Goal: Task Accomplishment & Management: Use online tool/utility

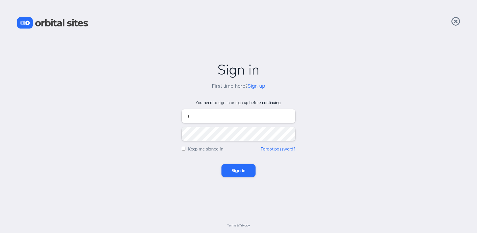
type input "[EMAIL_ADDRESS][DOMAIN_NAME]"
click at [222, 164] on input "Sign in" at bounding box center [239, 170] width 34 height 13
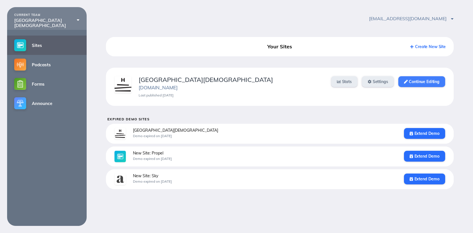
click at [421, 83] on link "Continue Editing" at bounding box center [421, 81] width 47 height 11
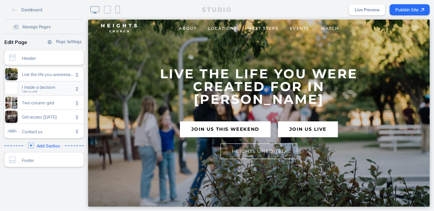
click at [37, 91] on span "I made a decision Click to edit" at bounding box center [48, 88] width 52 height 5
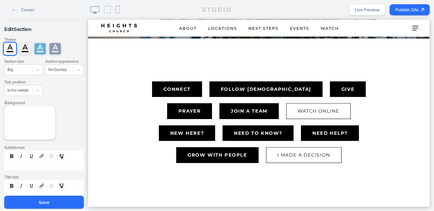
scroll to position [188, 0]
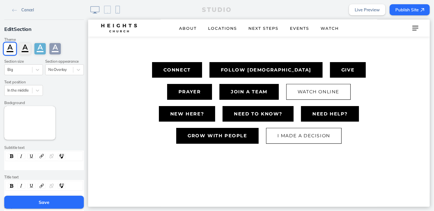
click at [26, 11] on span "Cancel" at bounding box center [27, 9] width 13 height 5
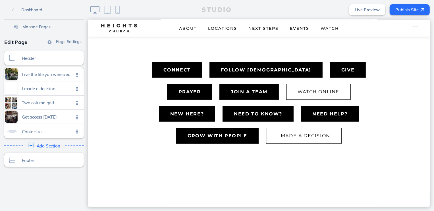
click at [37, 25] on span "Manage Pages" at bounding box center [36, 26] width 28 height 5
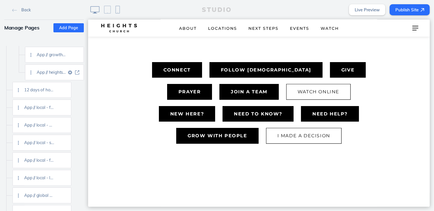
scroll to position [986, 0]
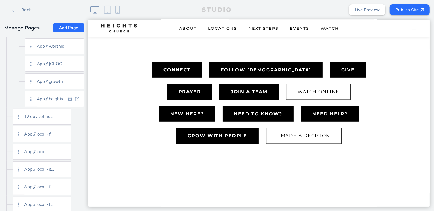
click at [77, 99] on img at bounding box center [77, 99] width 4 height 4
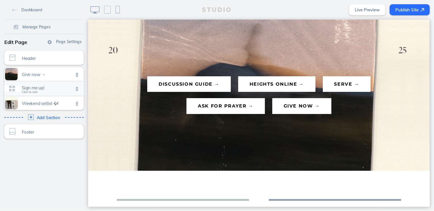
click at [26, 93] on span "Click to edit" at bounding box center [30, 92] width 16 height 3
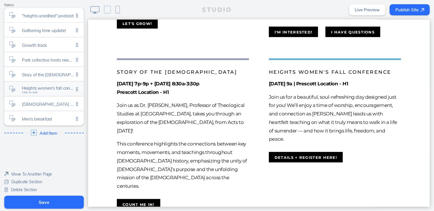
scroll to position [436, 0]
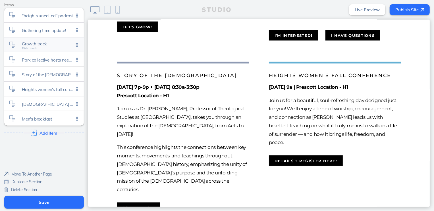
click at [57, 47] on span "Growth track Click to edit" at bounding box center [48, 45] width 52 height 5
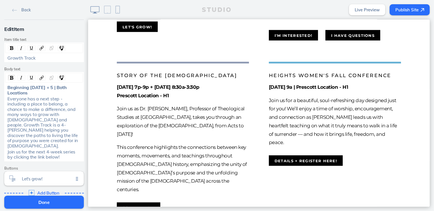
scroll to position [50, 0]
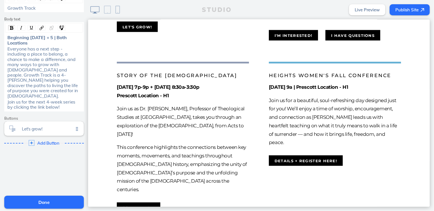
click at [36, 198] on span "Delete This Item" at bounding box center [25, 200] width 29 height 5
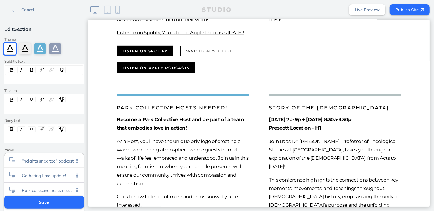
scroll to position [74, 0]
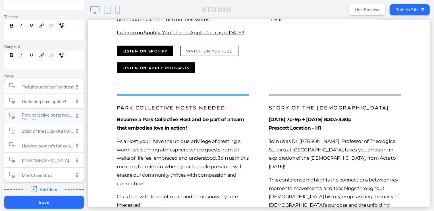
click at [30, 116] on span "Park collective hosts needed!" at bounding box center [48, 115] width 52 height 5
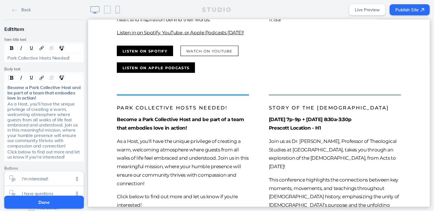
scroll to position [75, 0]
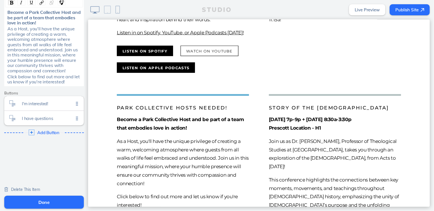
click at [34, 189] on span "Delete This Item" at bounding box center [25, 189] width 29 height 5
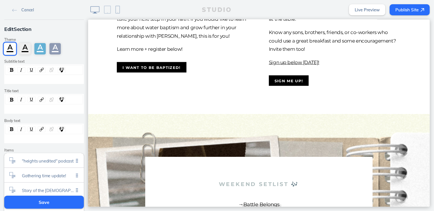
scroll to position [563, 0]
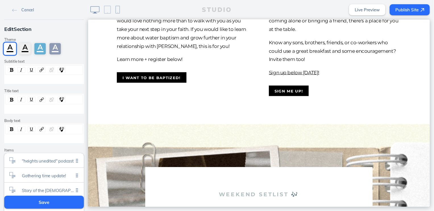
click at [49, 203] on button "Save" at bounding box center [44, 202] width 80 height 13
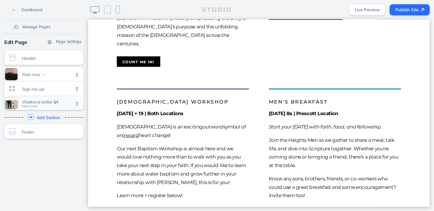
scroll to position [327, 0]
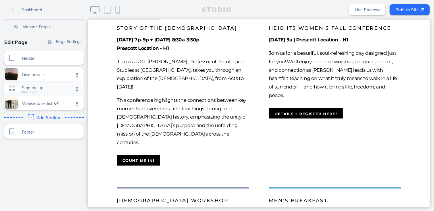
click at [38, 92] on div "Sign me up! Click to edit" at bounding box center [44, 89] width 80 height 14
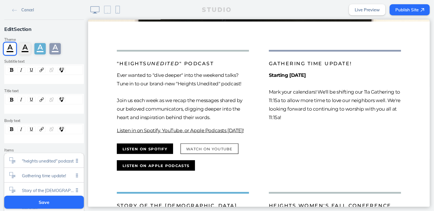
scroll to position [36, 0]
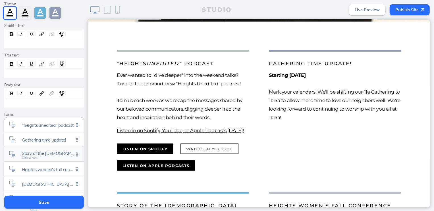
click at [40, 157] on span "Story of the church Click to edit" at bounding box center [48, 155] width 52 height 5
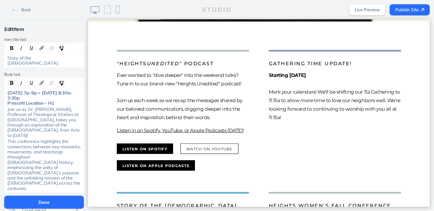
click at [7, 59] on span "Story of the Church" at bounding box center [32, 60] width 50 height 11
click at [49, 205] on button "Done" at bounding box center [44, 202] width 80 height 13
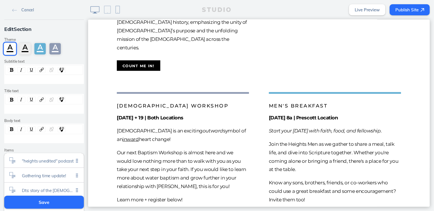
scroll to position [426, 0]
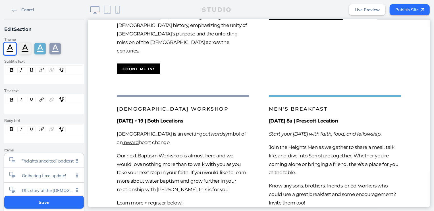
click at [43, 204] on button "Save" at bounding box center [44, 202] width 80 height 13
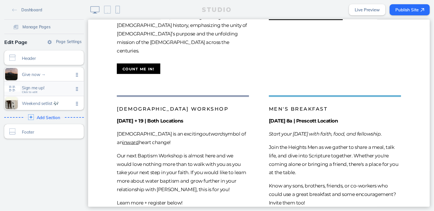
click at [49, 91] on span "Sign me up! Click to edit" at bounding box center [48, 89] width 52 height 5
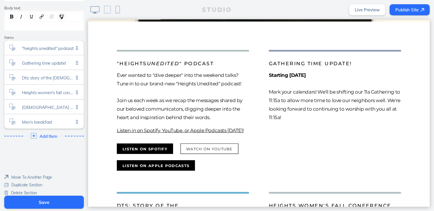
scroll to position [116, 0]
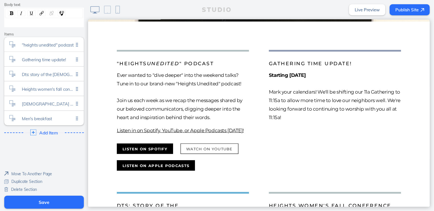
click at [49, 133] on span "Add Item" at bounding box center [48, 132] width 18 height 5
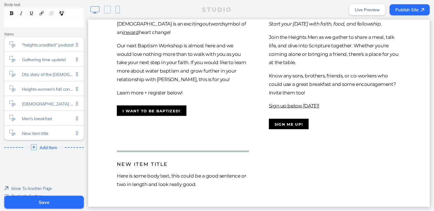
scroll to position [536, 0]
click at [54, 132] on span "New item title" at bounding box center [48, 132] width 52 height 5
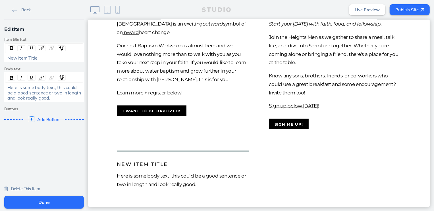
click at [44, 95] on span "Here is some body text, this could be a good sentence or two in length and look…" at bounding box center [44, 93] width 75 height 16
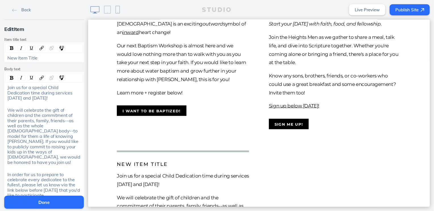
click at [43, 60] on div "New Item Title" at bounding box center [44, 57] width 74 height 5
click at [30, 99] on span "Join us for a special Child Dedication time during services November 9th and 10…" at bounding box center [40, 93] width 66 height 16
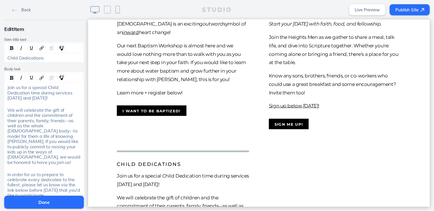
scroll to position [7, 0]
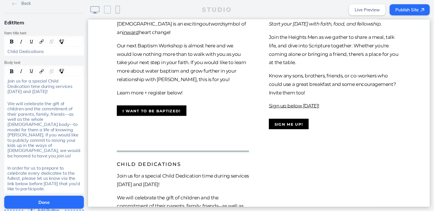
drag, startPoint x: 58, startPoint y: 91, endPoint x: -13, endPoint y: 79, distance: 72.3
click at [0, 79] on html "Back Edit Item Item title text Child Dedications Body text Join us for a specia…" at bounding box center [217, 105] width 434 height 211
click at [10, 70] on img "rdw-inline-control" at bounding box center [11, 72] width 3 height 4
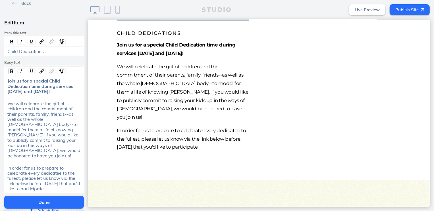
scroll to position [671, 0]
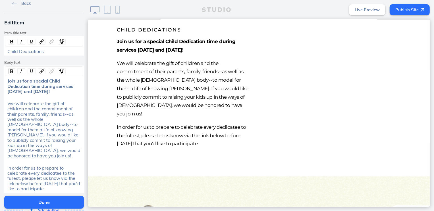
click at [69, 172] on span "In order for us to prepare to celebrate every dedicatee to the fullest, please …" at bounding box center [44, 178] width 74 height 27
drag, startPoint x: 77, startPoint y: 173, endPoint x: 28, endPoint y: 175, distance: 49.7
click at [28, 175] on span "In order for us to prepare to celebrate every dedicatee to the fullest, please …" at bounding box center [44, 178] width 74 height 27
click at [10, 70] on img "rdw-inline-control" at bounding box center [11, 72] width 3 height 4
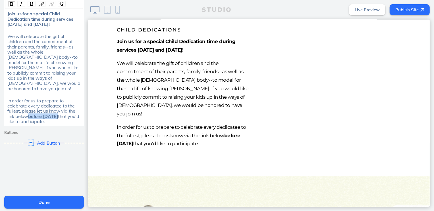
click at [44, 141] on span "Add Button" at bounding box center [48, 143] width 23 height 5
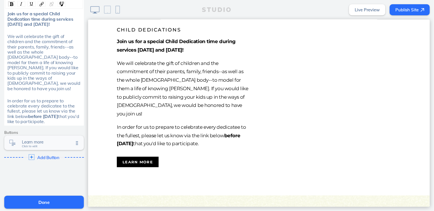
click at [52, 140] on span "Learn more" at bounding box center [48, 142] width 52 height 5
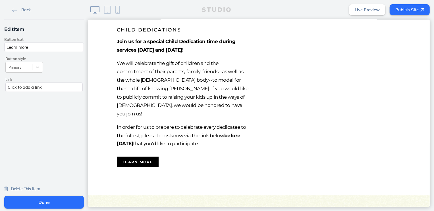
click at [48, 90] on div "Click to add a link" at bounding box center [43, 87] width 77 height 9
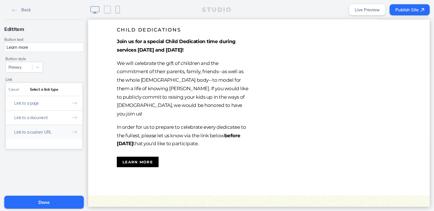
click at [47, 129] on button "Link to a custom URL" at bounding box center [44, 132] width 77 height 14
click at [48, 110] on input "text" at bounding box center [44, 113] width 71 height 9
paste input "https://heightschurch.churchcenter.com/registrations/events/2888432"
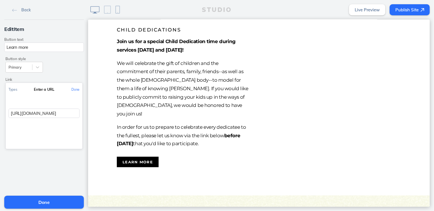
scroll to position [0, 65]
type input "https://heightschurch.churchcenter.com/registrations/events/2888432"
click at [73, 89] on button "Done" at bounding box center [75, 89] width 14 height 13
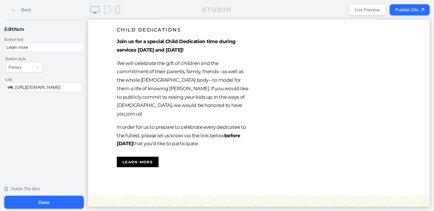
click at [47, 50] on input "Learn more" at bounding box center [44, 47] width 80 height 9
type input "We'd like to participate!"
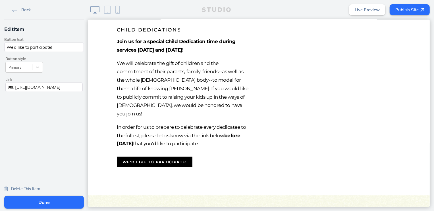
click at [32, 205] on button "Done" at bounding box center [44, 202] width 80 height 13
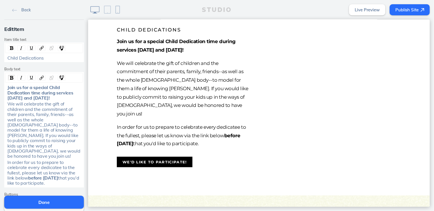
click at [32, 204] on button "Done" at bounding box center [44, 202] width 80 height 13
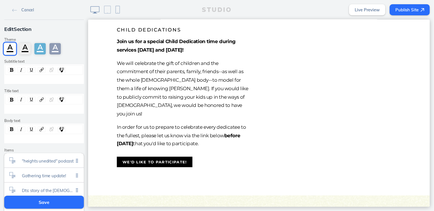
click at [32, 204] on button "Save" at bounding box center [44, 202] width 80 height 13
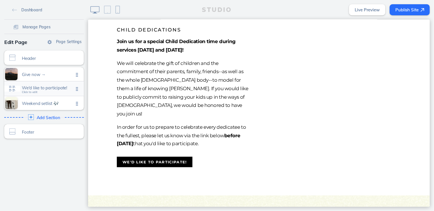
click at [47, 90] on span "We'd like to participate!" at bounding box center [48, 88] width 52 height 5
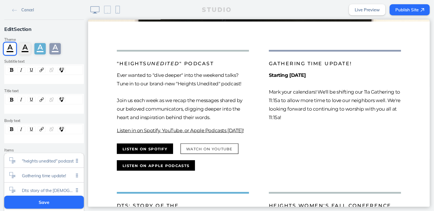
scroll to position [131, 0]
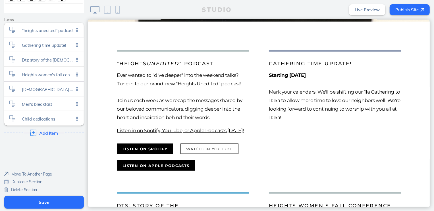
click at [49, 131] on span "Add Item" at bounding box center [48, 133] width 18 height 5
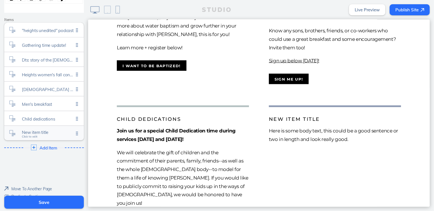
scroll to position [641, 0]
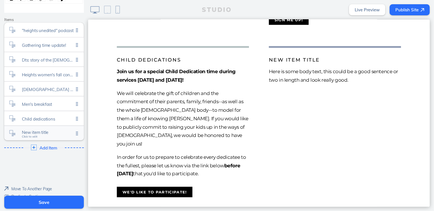
click at [47, 132] on span "New item title" at bounding box center [48, 132] width 52 height 5
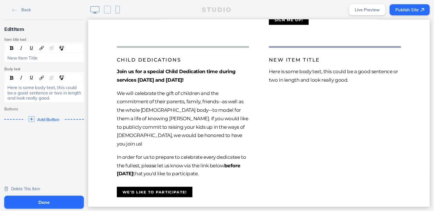
click at [50, 94] on span "Here is some body text, this could be a good sentence or two in length and look…" at bounding box center [44, 93] width 75 height 16
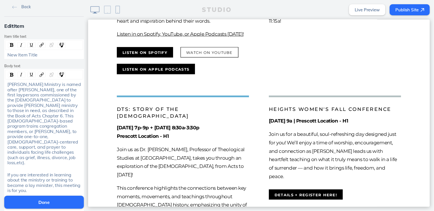
scroll to position [0, 0]
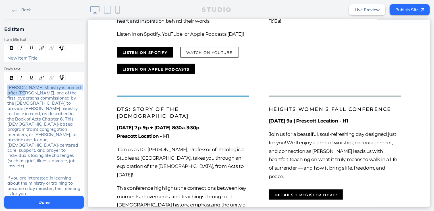
drag, startPoint x: 25, startPoint y: 93, endPoint x: 3, endPoint y: 88, distance: 22.4
click at [5, 87] on div "Stephen Ministry is named after Stephen, one of the first laypersons commission…" at bounding box center [44, 127] width 78 height 84
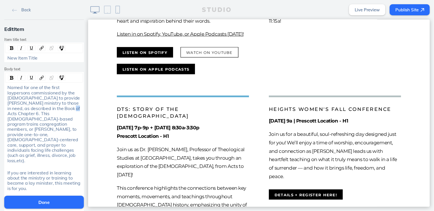
click at [53, 109] on span "Named for one of the first laypersons commissioned by the apostles to provide c…" at bounding box center [44, 124] width 74 height 79
drag, startPoint x: 61, startPoint y: 108, endPoint x: 41, endPoint y: 105, distance: 20.2
click at [41, 105] on span "Named for one of the first laypersons commissioned by the apostles to provide c…" at bounding box center [44, 124] width 74 height 79
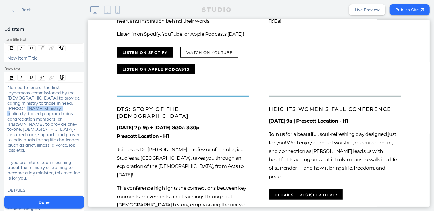
drag, startPoint x: 39, startPoint y: 109, endPoint x: -1, endPoint y: 108, distance: 39.2
click at [0, 108] on html "Back Edit Item Item title text New Item Title Body text Named for one of the fi…" at bounding box center [217, 105] width 434 height 211
click at [60, 114] on span "Named for one of the first laypersons commissioned by the apostles to provide c…" at bounding box center [44, 119] width 74 height 68
click at [26, 120] on span "Named for one of the first laypersons commissioned by the apostles to provide c…" at bounding box center [44, 119] width 74 height 68
click at [39, 141] on span "Named for one of the first laypersons commissioned by the apostles to provide c…" at bounding box center [44, 119] width 74 height 68
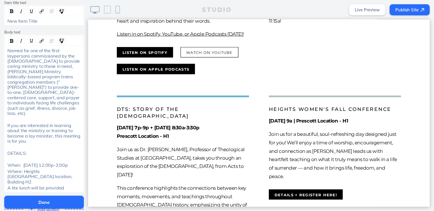
scroll to position [43, 0]
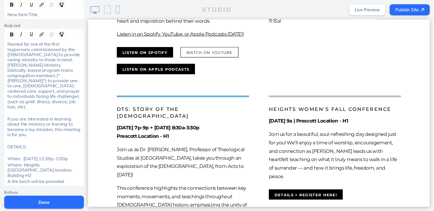
click at [7, 45] on span "Named for one of the first laypersons commissioned by the apostles to provide c…" at bounding box center [44, 75] width 74 height 68
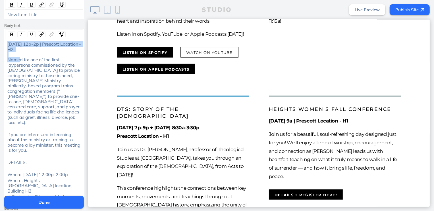
drag, startPoint x: 34, startPoint y: 50, endPoint x: 4, endPoint y: 37, distance: 32.5
click at [1, 41] on div "Edit Item Item title text New Item Title Body text November 1 | 12p-2p | Presco…" at bounding box center [44, 102] width 88 height 253
click at [10, 33] on img "rdw-inline-control" at bounding box center [11, 35] width 3 height 4
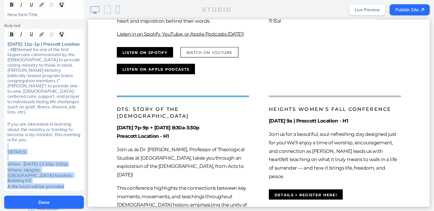
drag, startPoint x: 60, startPoint y: 186, endPoint x: -12, endPoint y: 143, distance: 84.0
click at [0, 143] on html "Back Edit Item Item title text New Item Title Body text November 1 | 12p-2p | P…" at bounding box center [217, 105] width 434 height 211
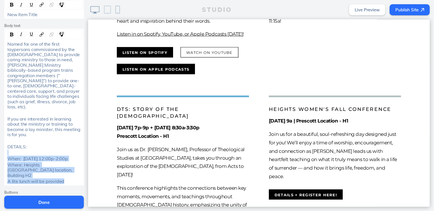
drag, startPoint x: 70, startPoint y: 179, endPoint x: 7, endPoint y: 149, distance: 70.0
click at [7, 149] on div "Named for one of the first laypersons commissioned by the apostles to provide c…" at bounding box center [44, 112] width 78 height 143
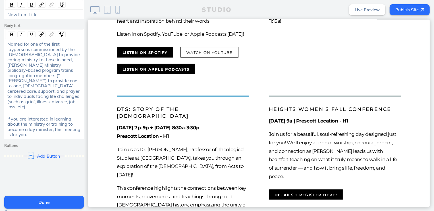
click at [43, 156] on span "Add Button" at bounding box center [48, 156] width 23 height 5
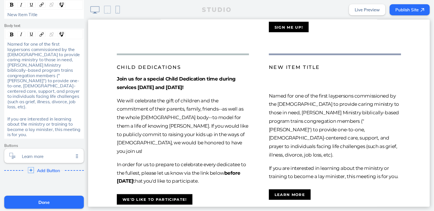
scroll to position [636, 0]
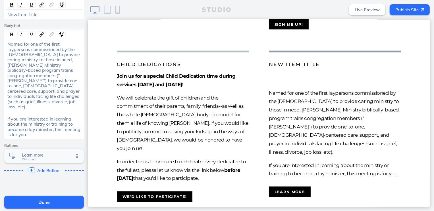
click at [42, 159] on div "Learn more Click to edit" at bounding box center [44, 156] width 80 height 14
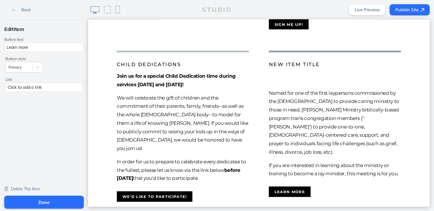
click at [28, 87] on div "Click to add a link" at bounding box center [43, 87] width 77 height 9
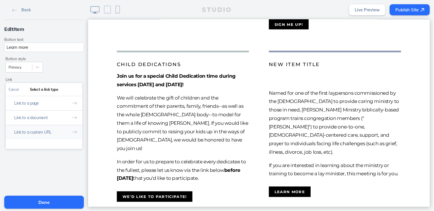
click at [35, 128] on button "Link to a custom URL" at bounding box center [44, 132] width 77 height 14
click at [36, 110] on input "text" at bounding box center [44, 113] width 71 height 9
paste input "https://heightschurch.churchcenter.com/registrations/events/3185067"
type input "https://heightschurch.churchcenter.com/registrations/events/3185067"
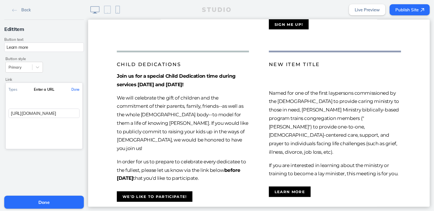
scroll to position [0, 65]
click at [74, 89] on button "Done" at bounding box center [75, 89] width 14 height 13
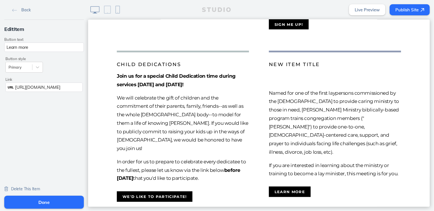
click at [52, 45] on input "Learn more" at bounding box center [44, 47] width 80 height 9
type input "I'm interested in learning more"
click at [55, 203] on button "Done" at bounding box center [44, 202] width 80 height 13
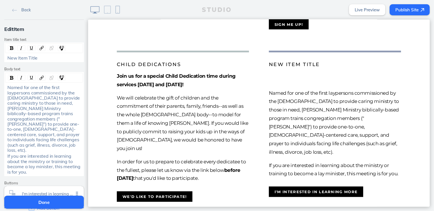
click at [55, 203] on button "Done" at bounding box center [44, 202] width 80 height 13
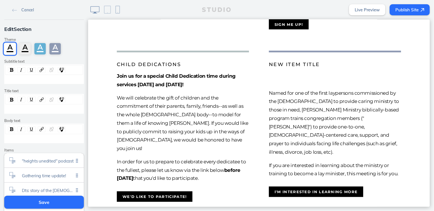
scroll to position [145, 0]
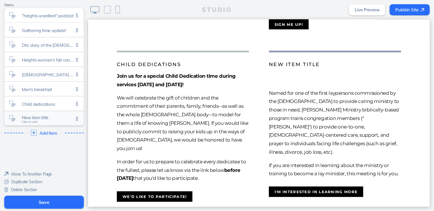
click at [36, 121] on div "New item title Click to edit" at bounding box center [44, 118] width 80 height 14
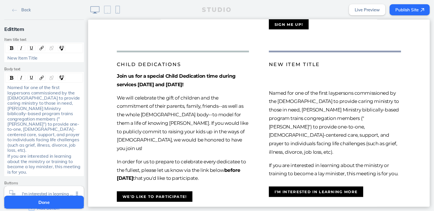
click at [7, 97] on span "Named for one of the first laypersons commissioned by the apostles to provide c…" at bounding box center [44, 119] width 74 height 68
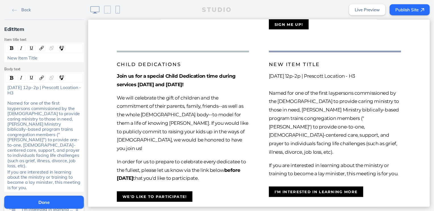
click at [19, 59] on span "New Item Title" at bounding box center [22, 58] width 30 height 6
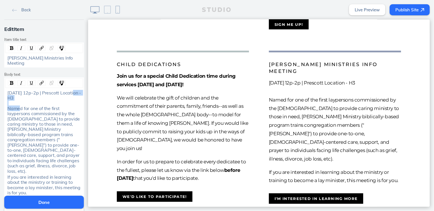
drag, startPoint x: 36, startPoint y: 95, endPoint x: 3, endPoint y: 87, distance: 33.6
click at [5, 91] on div "November 1 | 12p-2p | Prescott Location - H3 Named for one of the first laypers…" at bounding box center [44, 132] width 78 height 84
click at [23, 93] on span "November 1 | 12p-2p | Prescott Location - H3 Named for one of the first laypers…" at bounding box center [44, 132] width 75 height 84
drag, startPoint x: 30, startPoint y: 94, endPoint x: 3, endPoint y: 82, distance: 29.0
click at [1, 86] on div "Edit Item Item title text Stephen Ministries Info Meeting Body text November 1 …" at bounding box center [44, 130] width 88 height 220
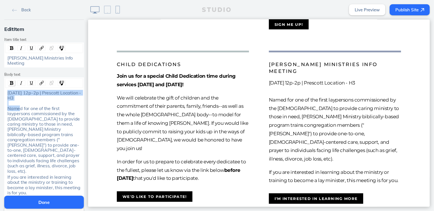
click at [10, 81] on img "rdw-inline-control" at bounding box center [11, 83] width 3 height 4
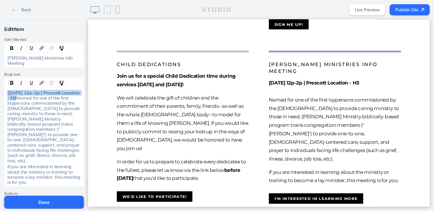
click at [55, 202] on button "Done" at bounding box center [44, 202] width 80 height 13
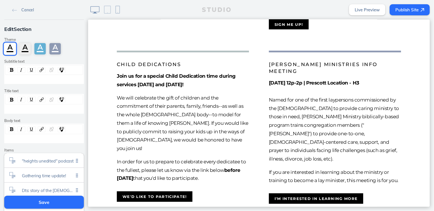
click at [55, 201] on button "Save" at bounding box center [44, 202] width 80 height 13
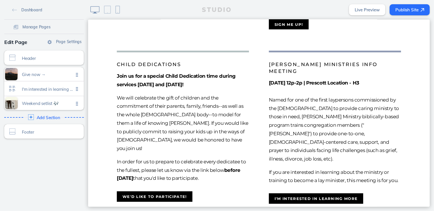
click at [401, 10] on button "Publish Site" at bounding box center [410, 9] width 40 height 11
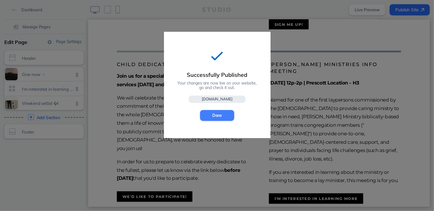
drag, startPoint x: 207, startPoint y: 116, endPoint x: 35, endPoint y: 84, distance: 175.8
click at [207, 116] on button "Done" at bounding box center [217, 115] width 34 height 11
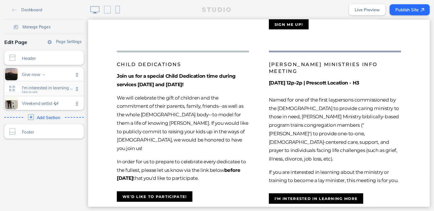
click at [40, 91] on span "I'm interested in learning more Click to edit" at bounding box center [48, 89] width 52 height 5
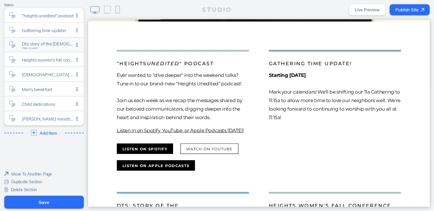
click at [52, 47] on div "Dts: story of the church Click to edit" at bounding box center [44, 45] width 80 height 14
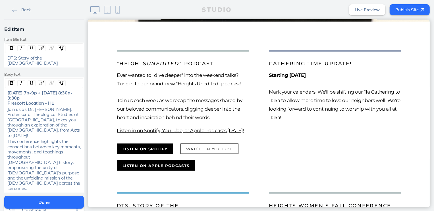
click at [25, 90] on span "October 9 | 7p-9p + October 10 | 8:30a-3:30p Prescott Location - H1" at bounding box center [39, 98] width 65 height 16
click at [59, 206] on button "Done" at bounding box center [44, 202] width 80 height 13
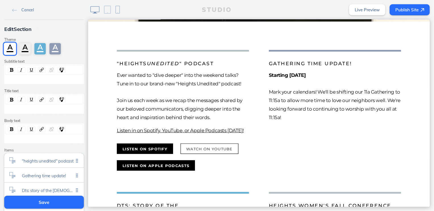
click at [59, 206] on button "Save" at bounding box center [44, 202] width 80 height 13
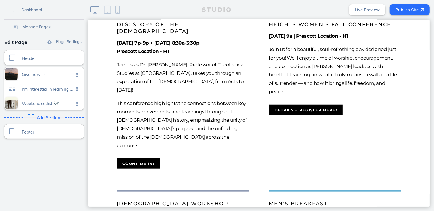
scroll to position [328, 0]
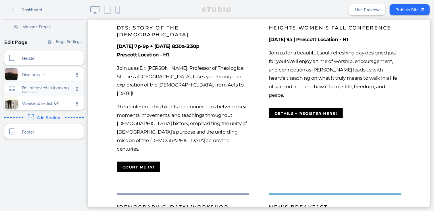
click at [58, 92] on div "I'm interested in learning more Click to edit" at bounding box center [44, 89] width 80 height 14
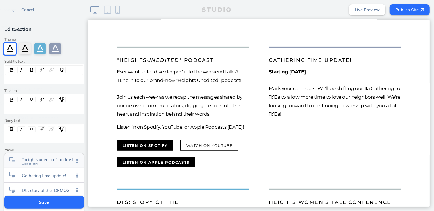
scroll to position [149, 0]
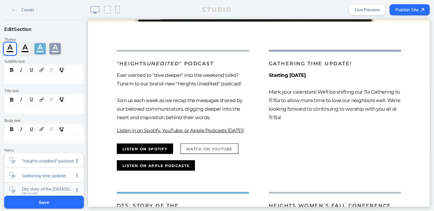
click at [40, 188] on span "Dts: story of the church" at bounding box center [48, 189] width 52 height 5
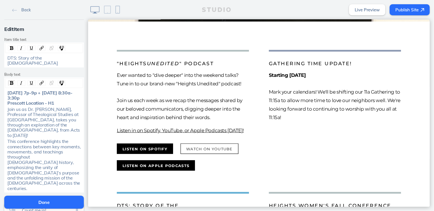
click at [25, 90] on span "October 1 | 7p-9p + October 11 | 8:30a-3:30p Prescott Location - H1" at bounding box center [39, 98] width 65 height 16
click at [50, 206] on button "Done" at bounding box center [44, 202] width 80 height 13
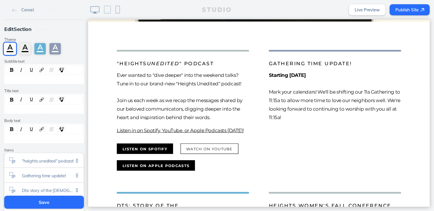
click at [51, 205] on button "Save" at bounding box center [44, 202] width 80 height 13
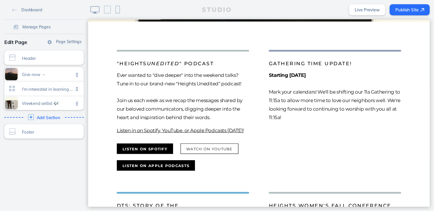
click at [398, 8] on button "Publish Site" at bounding box center [410, 9] width 40 height 11
